Goal: Register for event/course

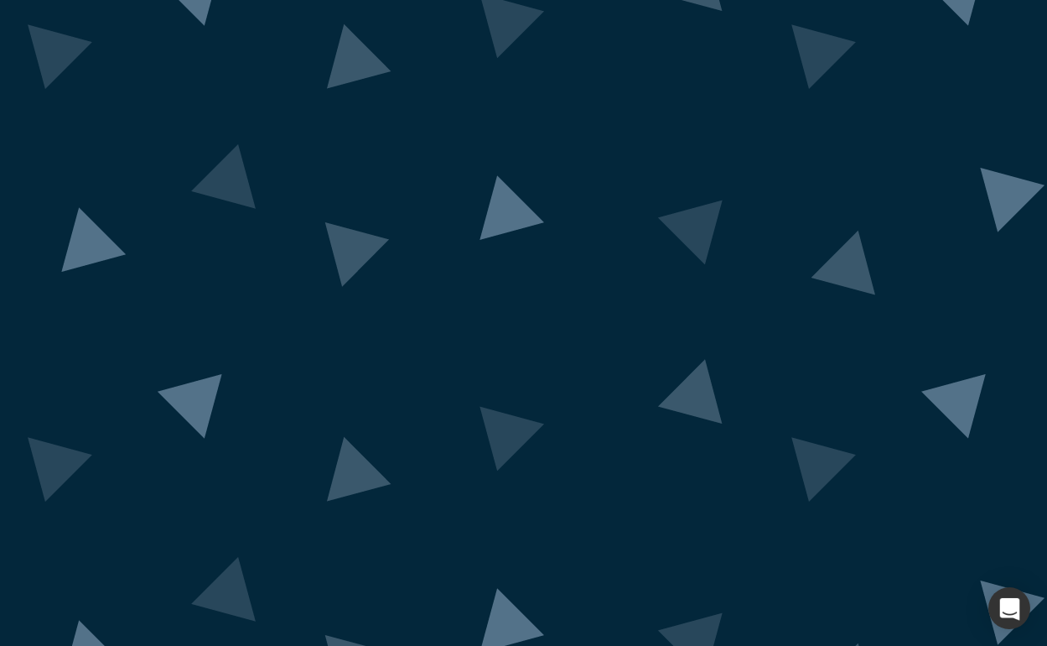
scroll to position [72, 0]
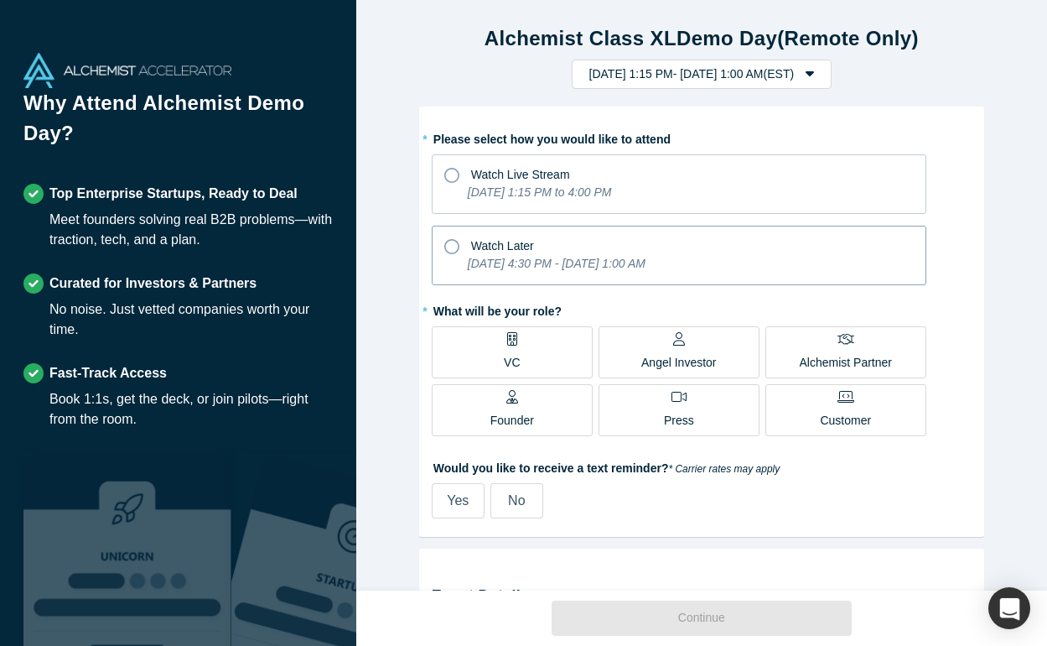
click at [468, 250] on div "Watch Later" at bounding box center [679, 243] width 470 height 23
click at [0, 0] on input "Watch Later [DATE] 4:30 PM - [DATE] 1:00 AM" at bounding box center [0, 0] width 0 height 0
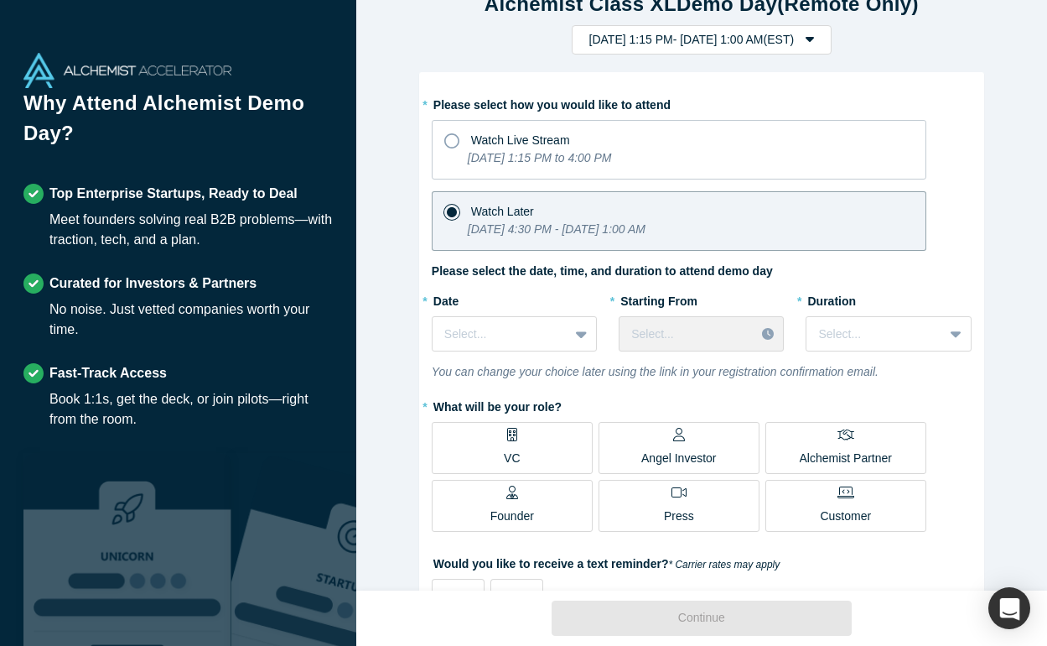
scroll to position [62, 0]
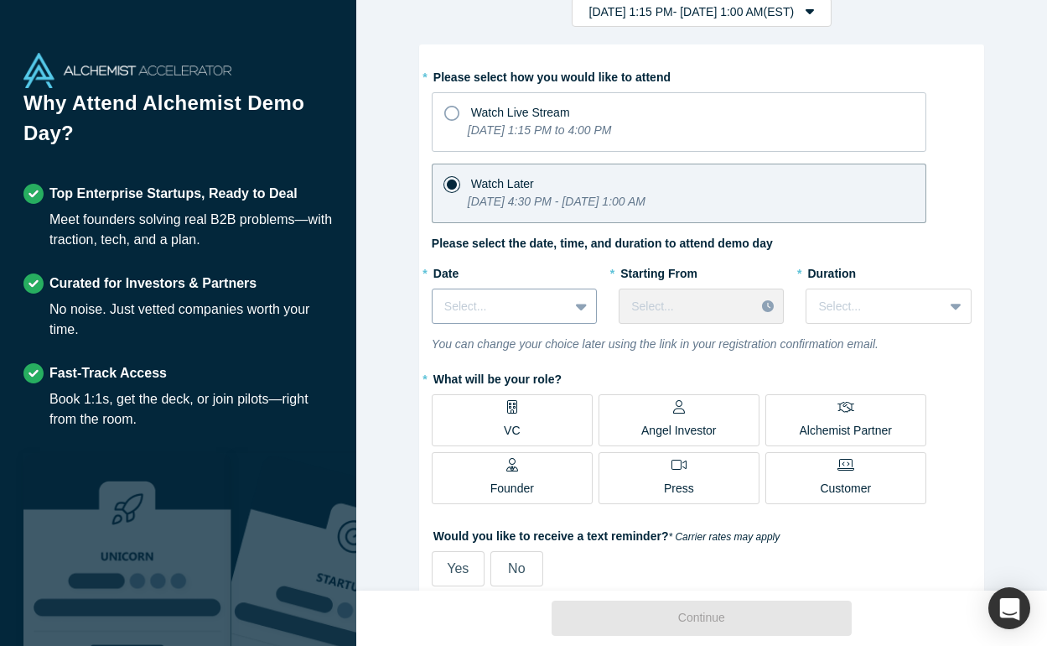
click at [490, 306] on div at bounding box center [500, 306] width 112 height 21
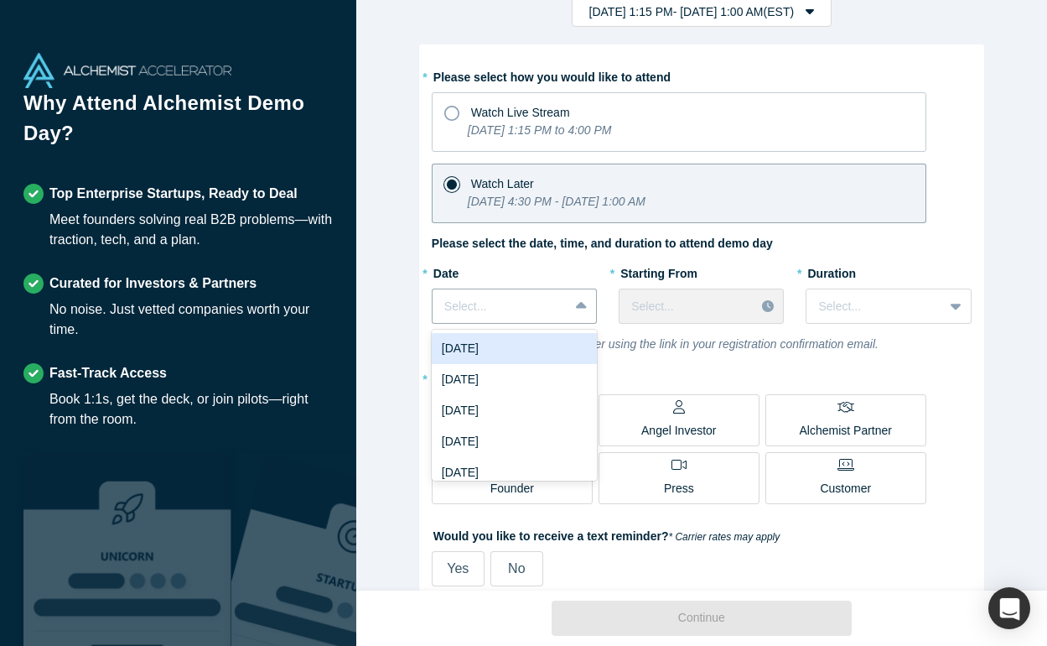
click at [491, 349] on div "[DATE]" at bounding box center [514, 348] width 165 height 31
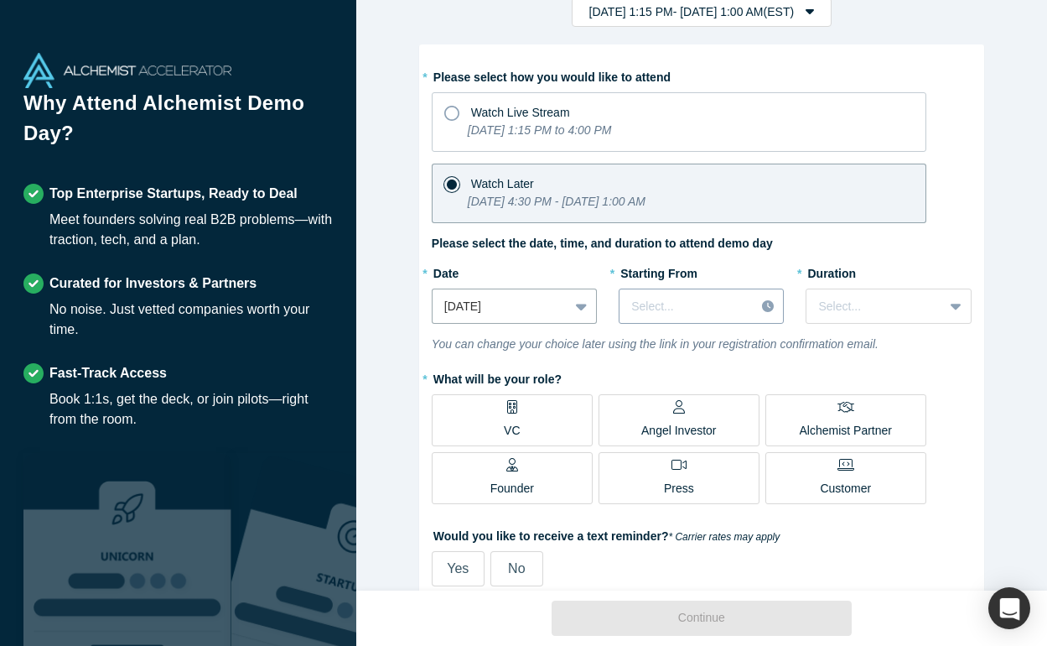
click at [671, 319] on div "Select..." at bounding box center [701, 305] width 165 height 35
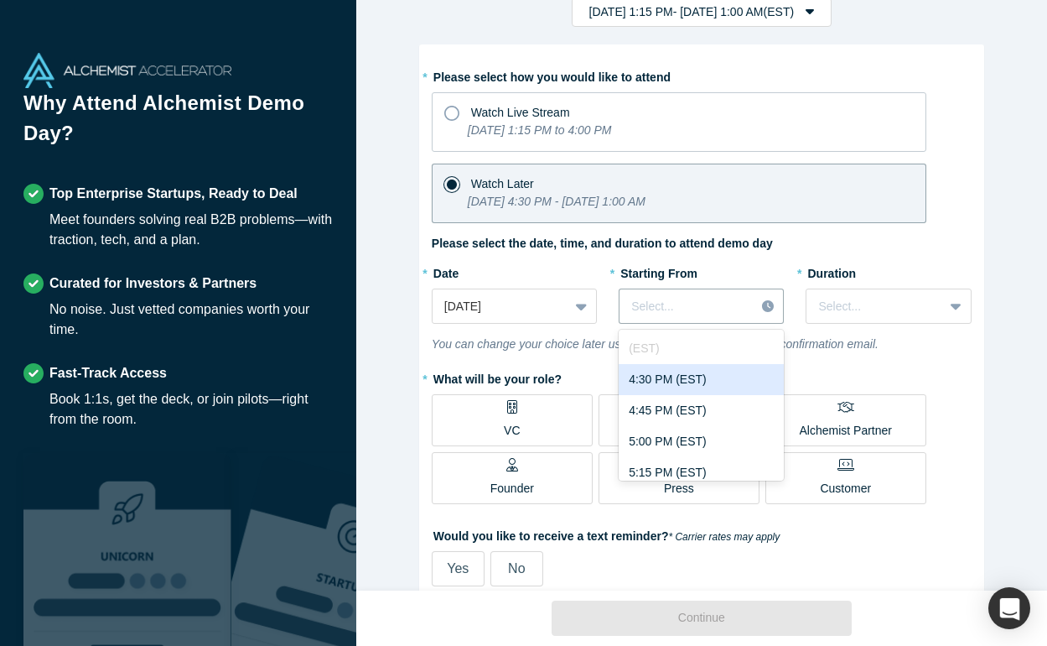
click at [662, 368] on div "4:30 PM (EST)" at bounding box center [701, 379] width 165 height 31
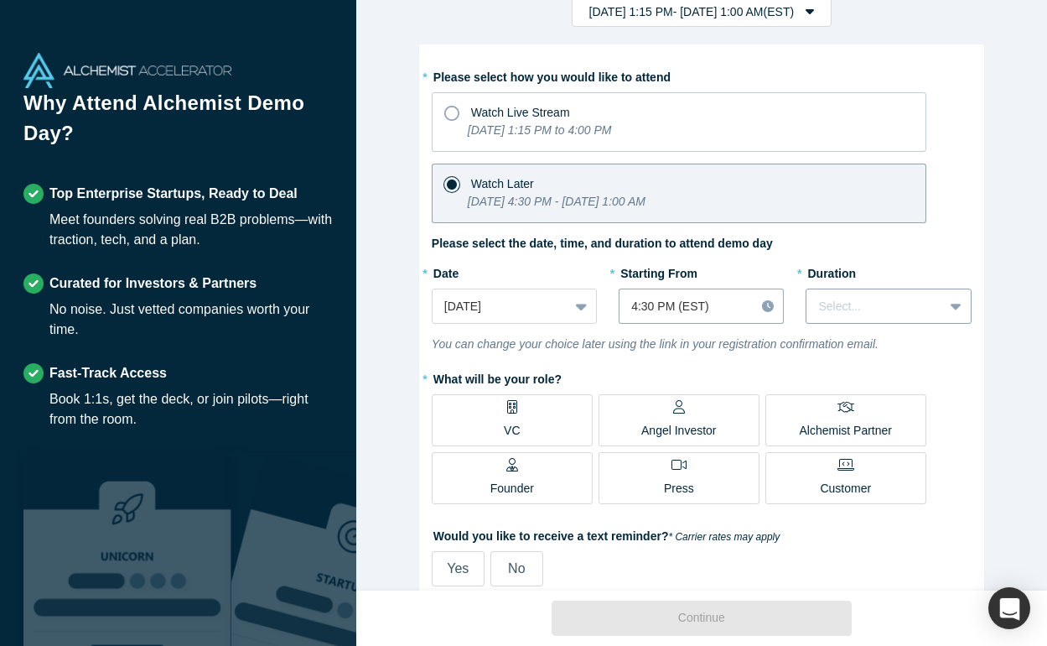
click at [859, 313] on div at bounding box center [874, 306] width 112 height 21
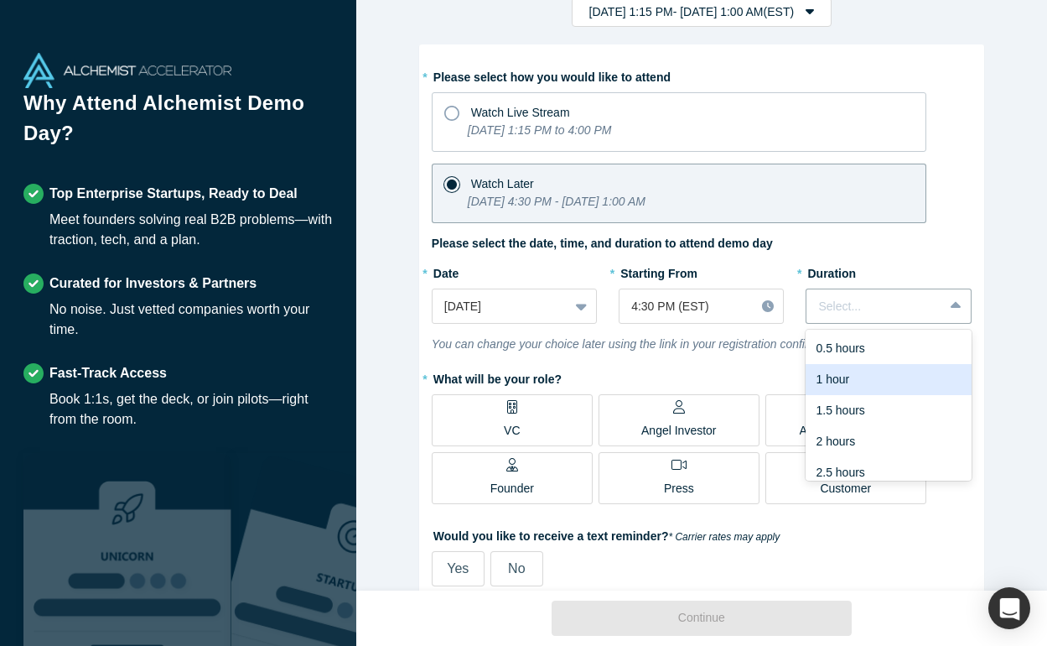
click at [854, 388] on div "1 hour" at bounding box center [888, 379] width 165 height 31
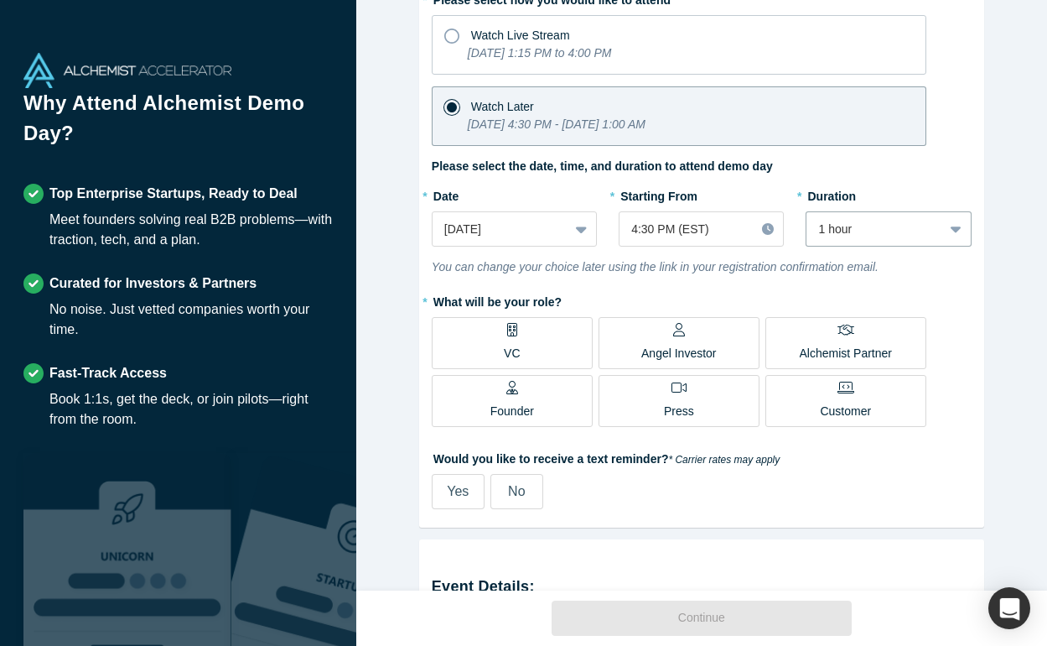
scroll to position [140, 0]
click at [685, 351] on p "Angel Investor" at bounding box center [678, 353] width 75 height 18
click at [0, 0] on input "Angel Investor" at bounding box center [0, 0] width 0 height 0
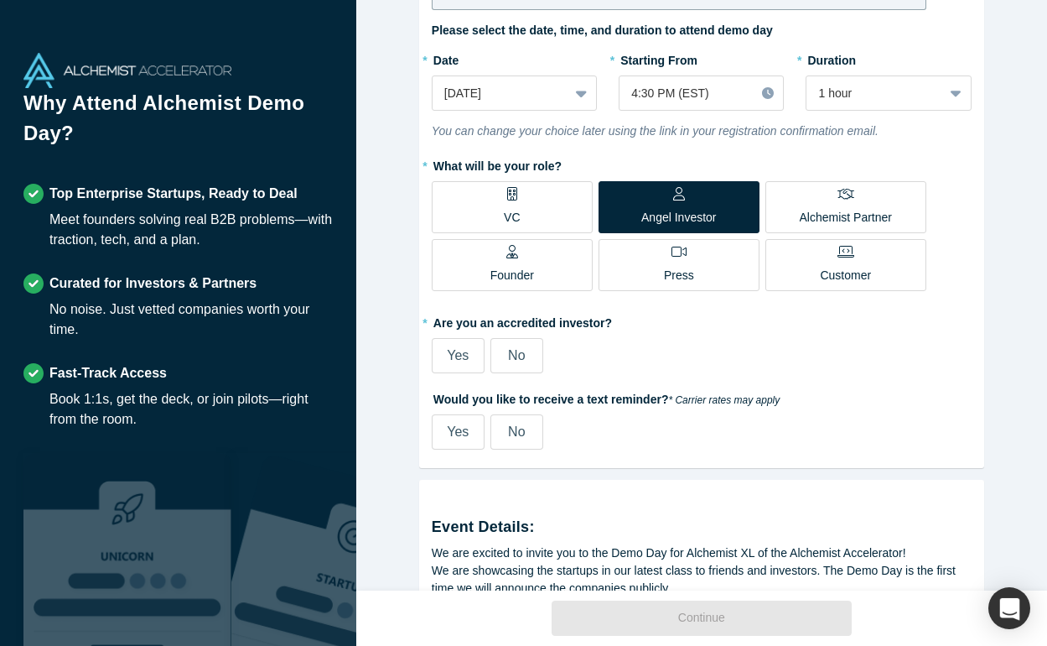
scroll to position [276, 0]
click at [475, 352] on label "Yes" at bounding box center [458, 354] width 53 height 35
click at [0, 0] on input "Yes" at bounding box center [0, 0] width 0 height 0
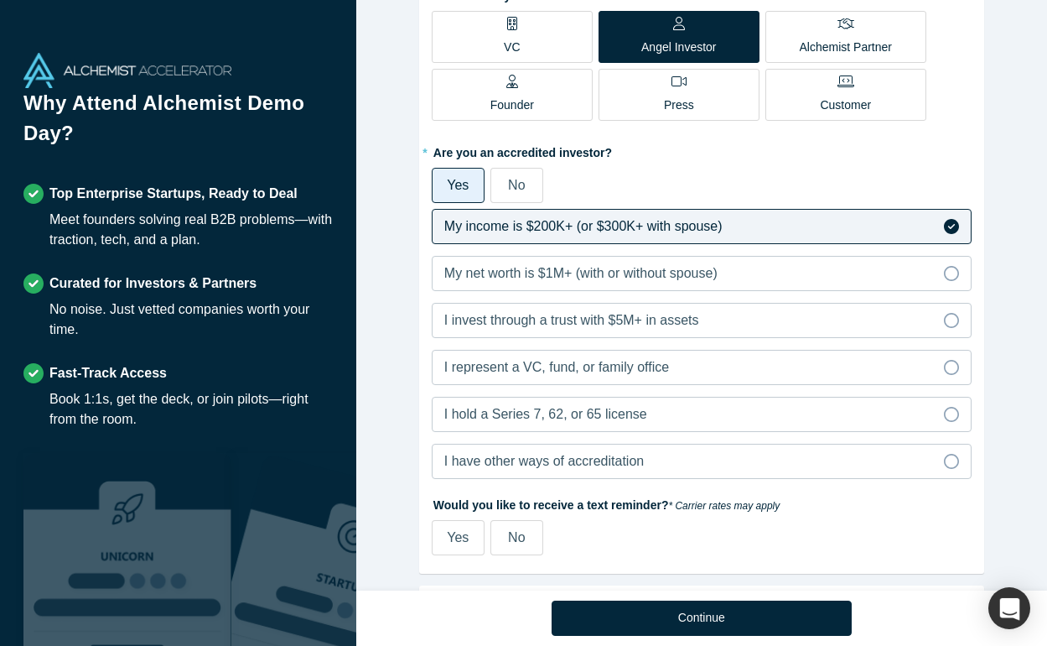
scroll to position [444, 0]
click at [482, 278] on span "My net worth is $1M+ (with or without spouse)" at bounding box center [580, 274] width 273 height 14
click at [0, 0] on input "My net worth is $1M+ (with or without spouse)" at bounding box center [0, 0] width 0 height 0
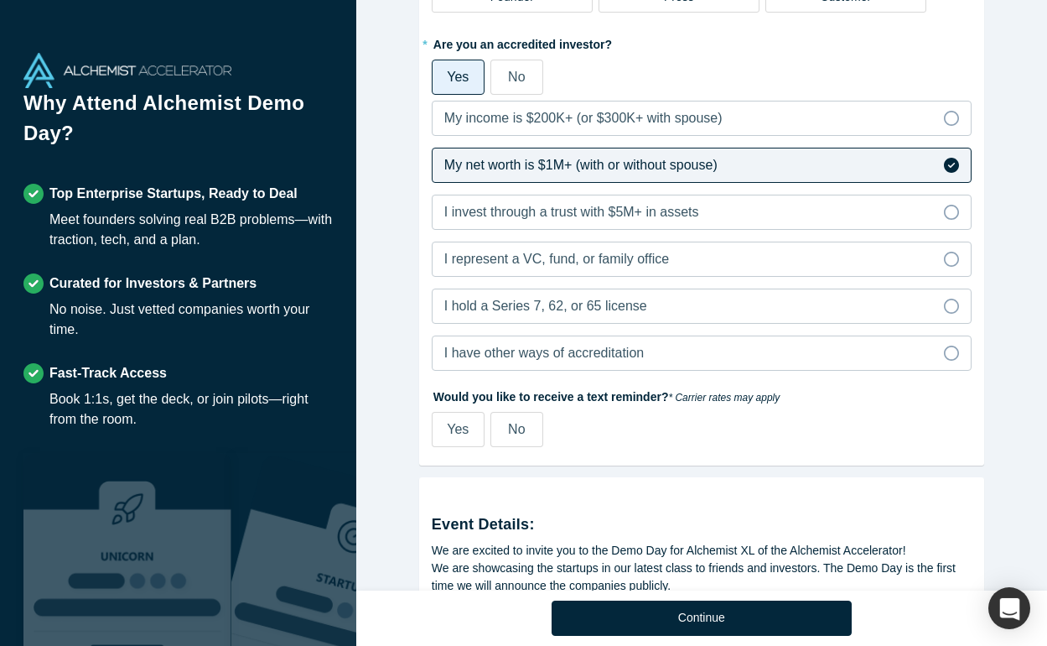
scroll to position [554, 0]
click at [515, 436] on div "No" at bounding box center [516, 428] width 17 height 20
click at [0, 0] on input "No" at bounding box center [0, 0] width 0 height 0
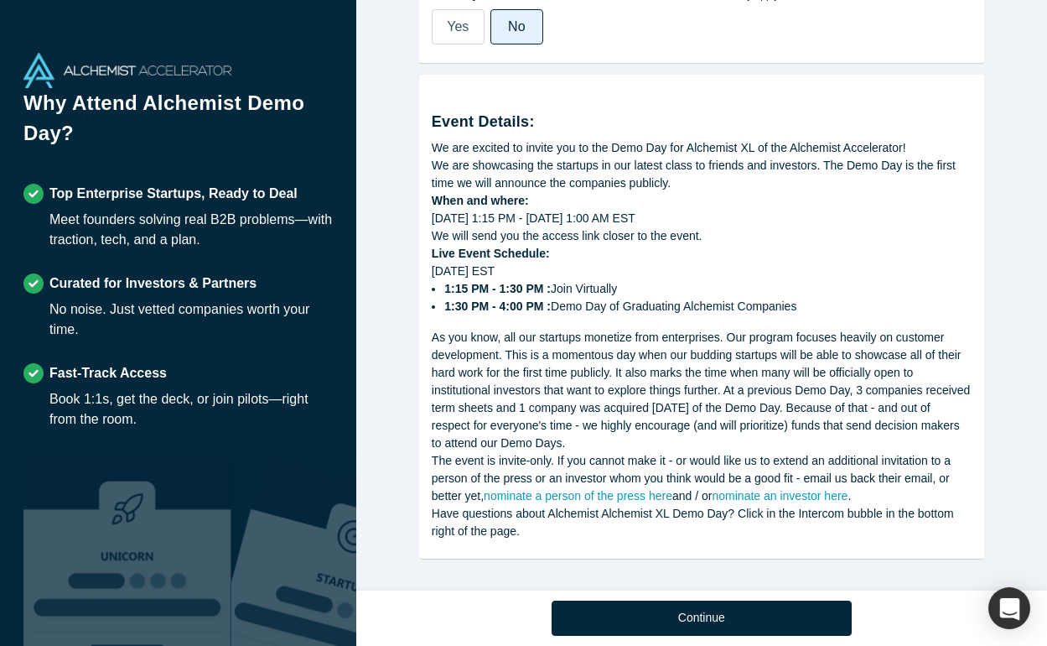
scroll to position [958, 0]
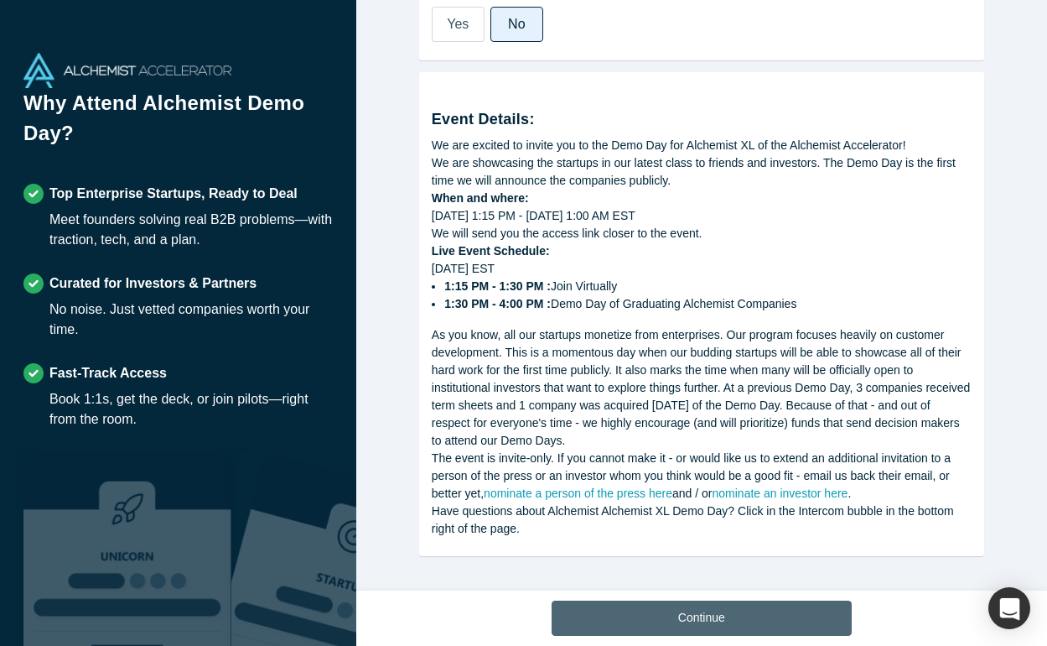
click at [660, 625] on button "Continue" at bounding box center [702, 617] width 300 height 35
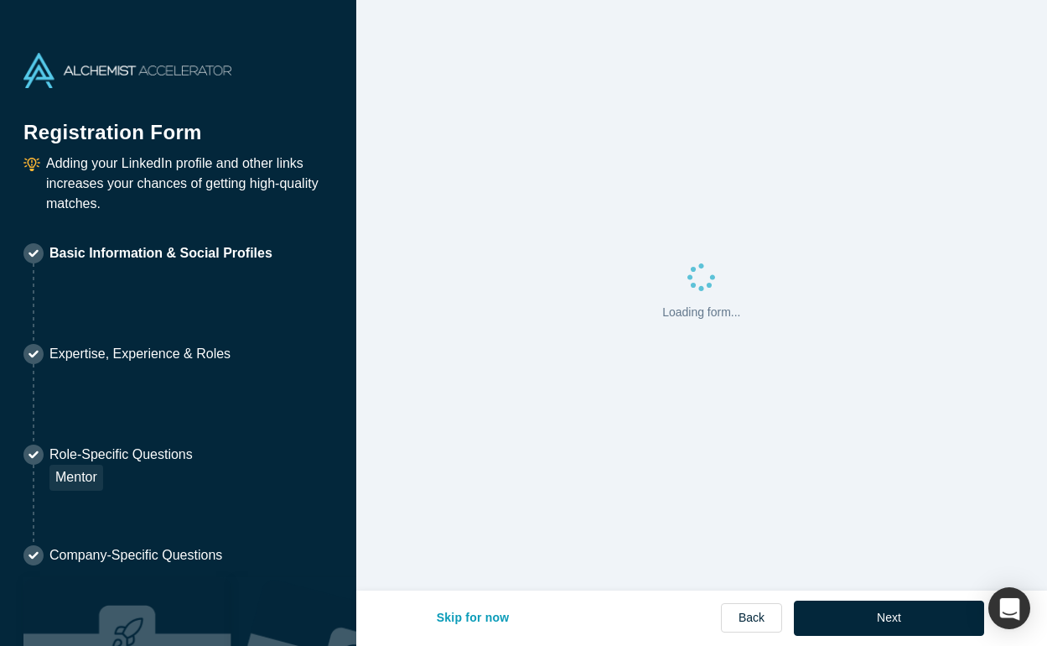
select select "US"
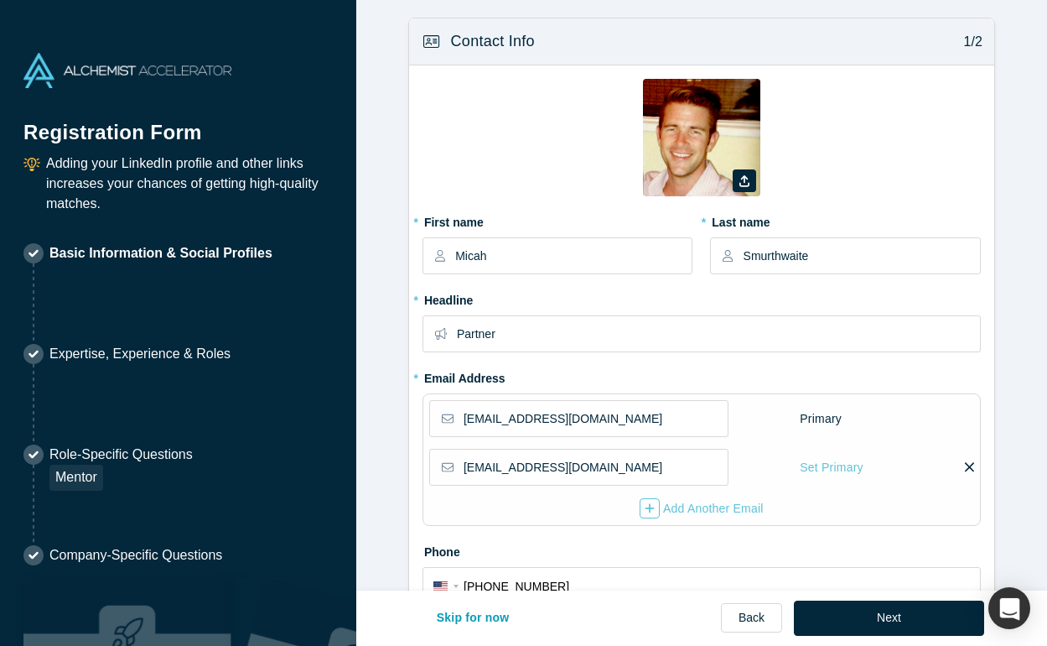
type input "[GEOGRAPHIC_DATA], [GEOGRAPHIC_DATA], [GEOGRAPHIC_DATA]"
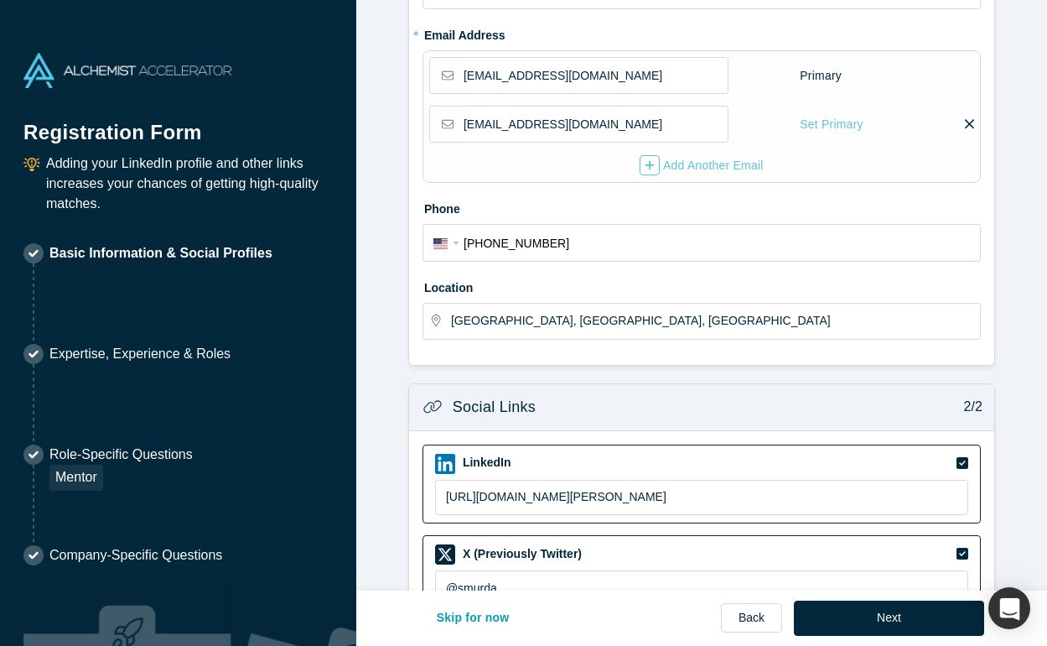
scroll to position [288, 0]
